Goal: Transaction & Acquisition: Book appointment/travel/reservation

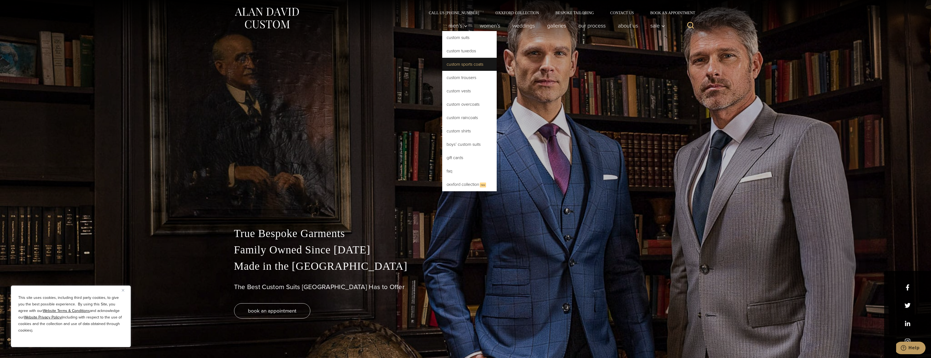
click at [459, 66] on link "Custom Sports Coats" at bounding box center [469, 64] width 54 height 13
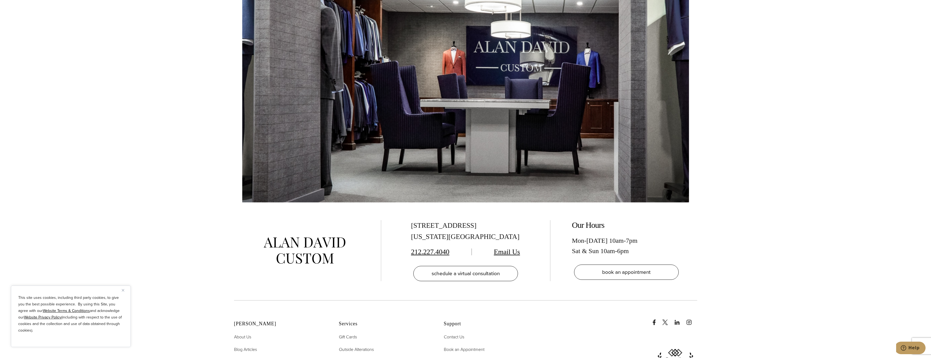
scroll to position [3951, 0]
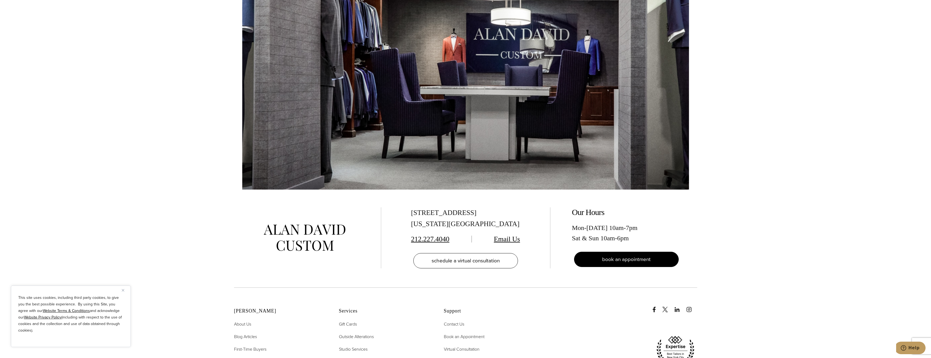
click at [635, 255] on span "book an appointment" at bounding box center [626, 259] width 49 height 8
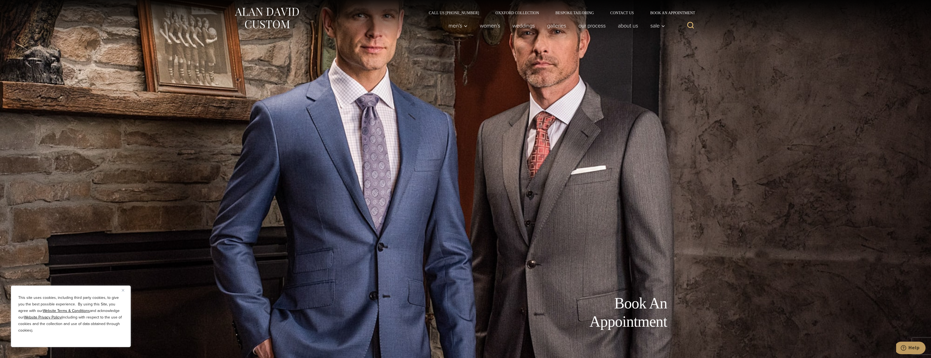
click at [128, 289] on button "Close" at bounding box center [125, 290] width 7 height 7
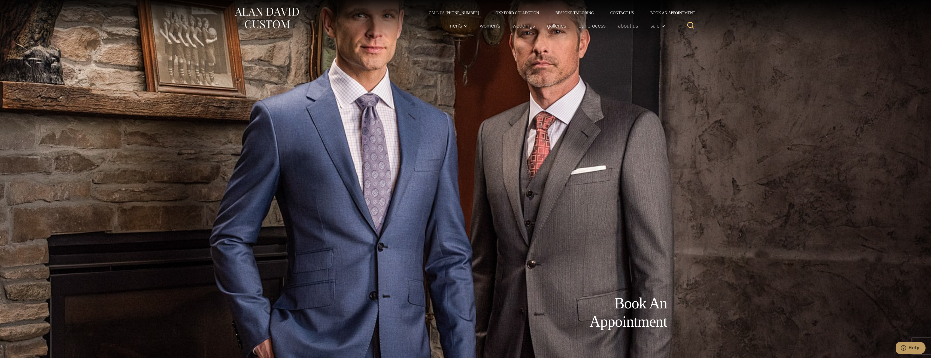
click at [597, 27] on link "Our Process" at bounding box center [592, 25] width 40 height 11
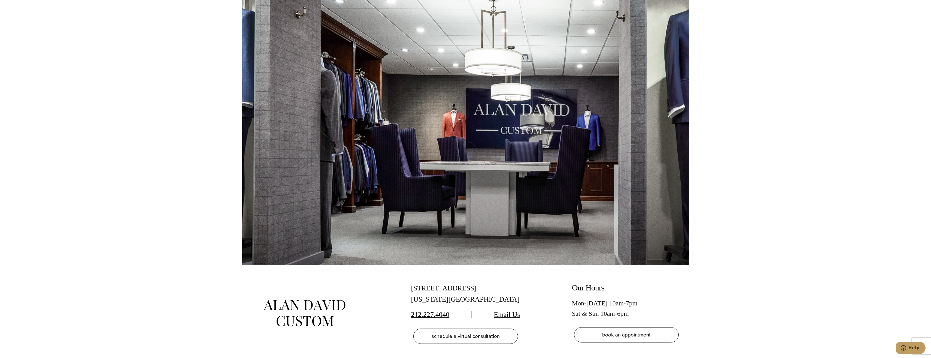
scroll to position [1907, 0]
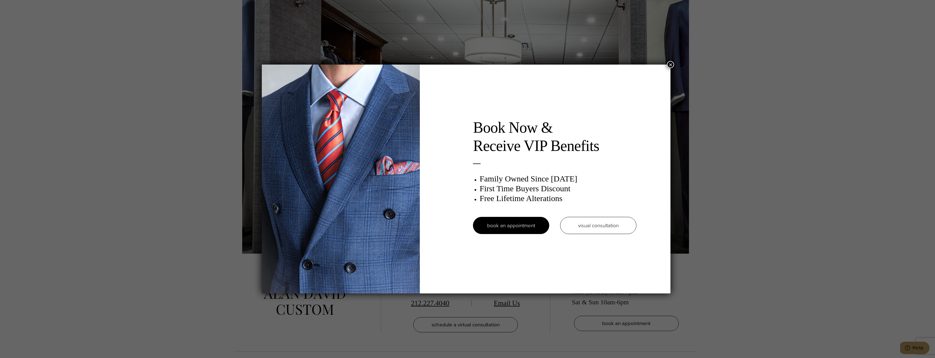
click at [671, 62] on button "×" at bounding box center [670, 64] width 7 height 7
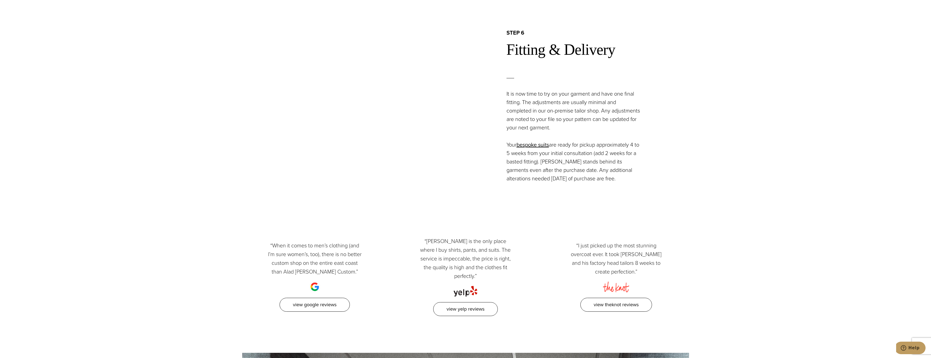
scroll to position [1444, 0]
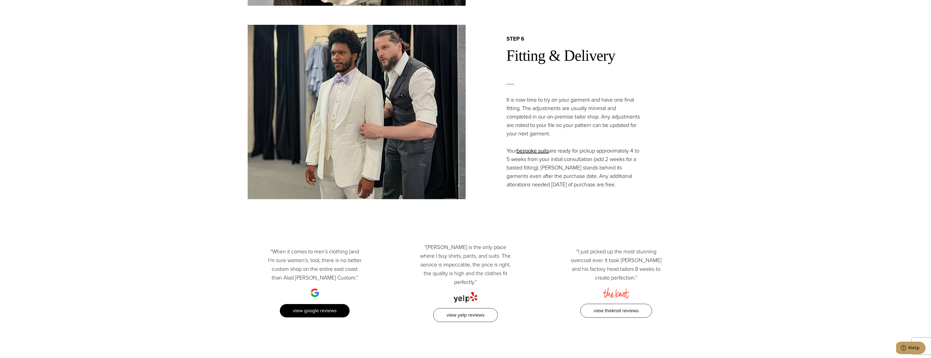
click at [317, 304] on link "View Google Reviews" at bounding box center [315, 311] width 70 height 14
